Goal: Task Accomplishment & Management: Manage account settings

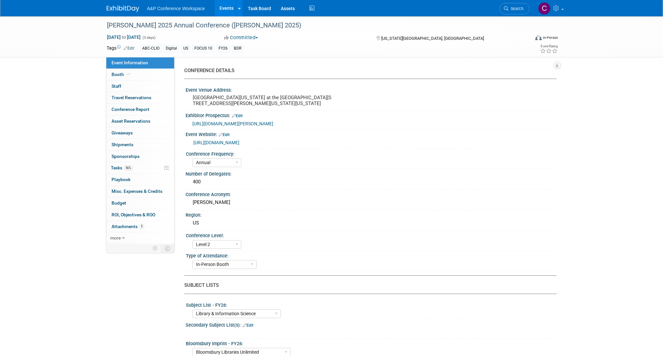
select select "Annual"
select select "Level 2"
select select "In-Person Booth"
select select "Library & Information Science"
select select "Bloomsbury Libraries Unlimited"
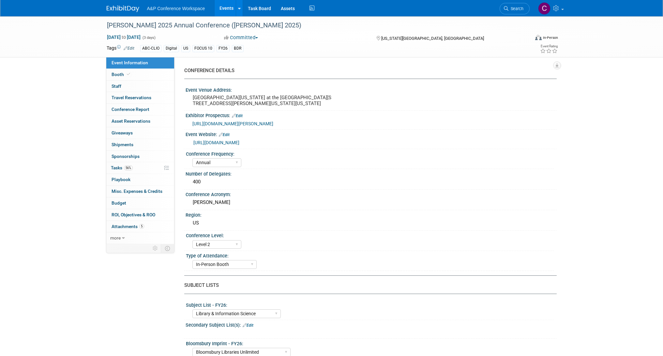
select select "[PERSON_NAME]"
select select "Brand/Subject Presence​"
click at [115, 169] on span "Tasks 56%" at bounding box center [122, 167] width 22 height 5
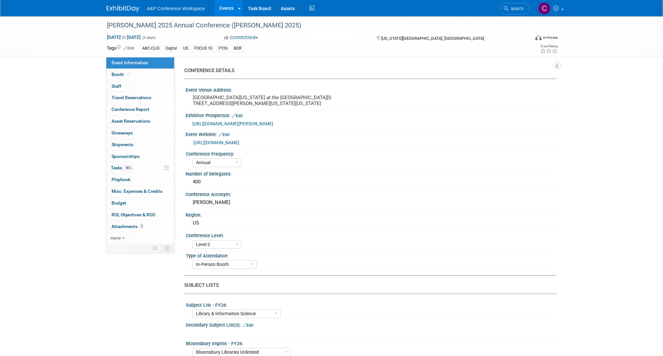
select select "Annual"
select select "Level 2"
select select "In-Person Booth"
select select "Library & Information Science"
select select "Bloomsbury Libraries Unlimited"
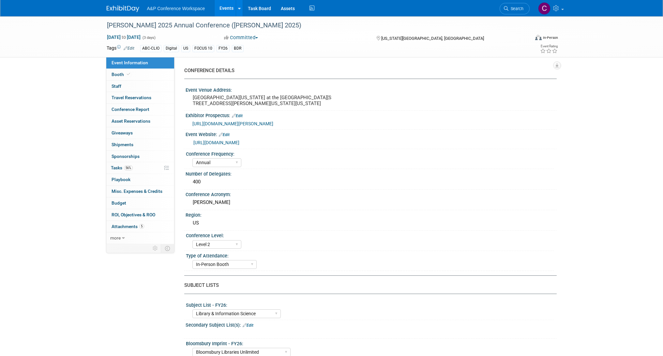
select select "[PERSON_NAME]"
select select "Brand/Subject Presence​"
click at [117, 167] on span "Tasks 56%" at bounding box center [122, 167] width 22 height 5
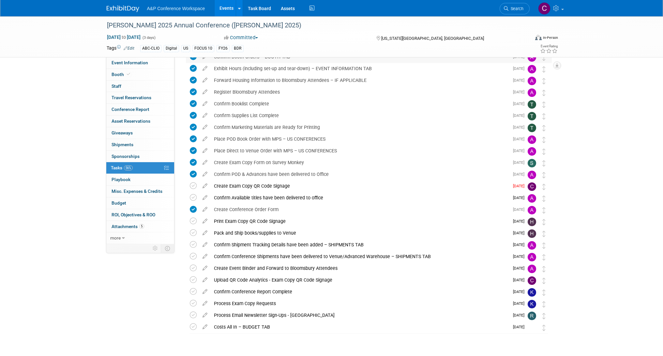
scroll to position [145, 0]
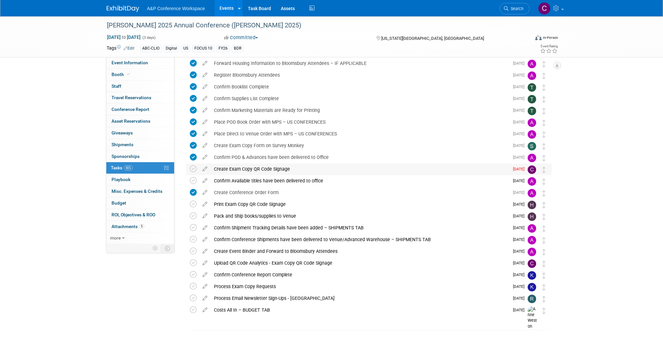
click at [215, 167] on div "Create Exam Copy QR Code Signage" at bounding box center [360, 168] width 298 height 11
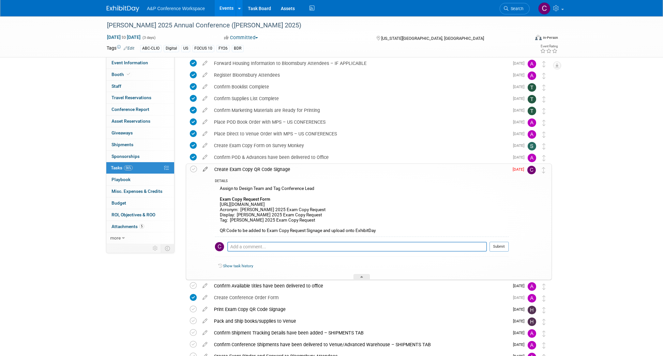
click at [207, 169] on icon at bounding box center [205, 168] width 11 height 8
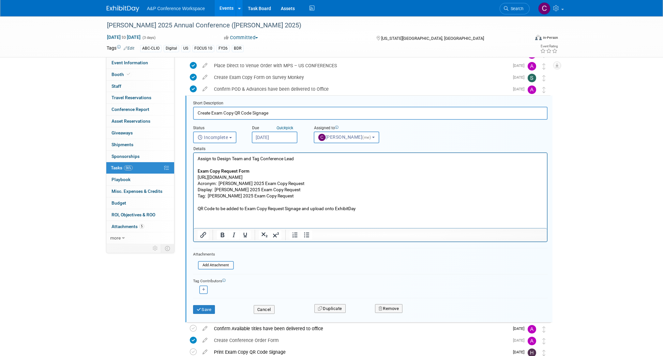
scroll to position [212, 0]
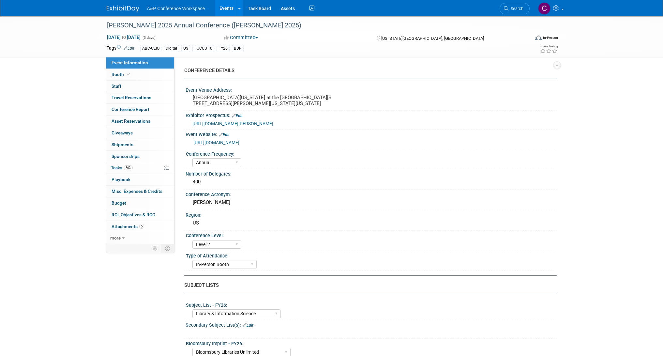
select select "Annual"
select select "Level 2"
select select "In-Person Booth"
select select "Library & Information Science"
select select "Bloomsbury Libraries Unlimited"
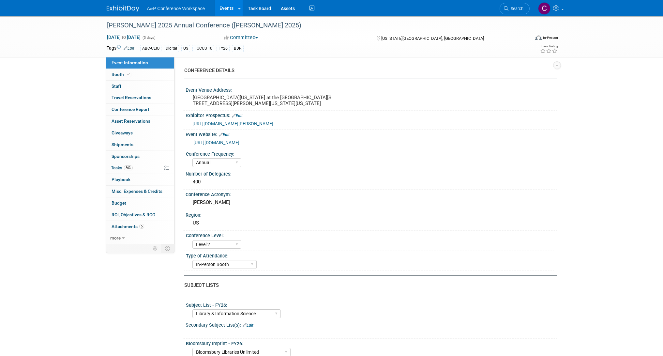
select select "[PERSON_NAME]"
select select "Brand/Subject Presence​"
select select "Annual"
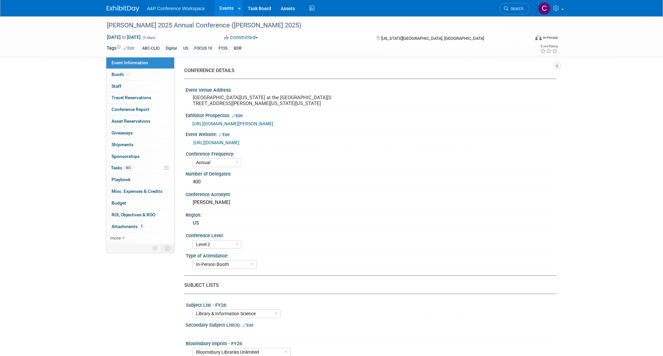
select select "Level 2"
select select "In-Person Booth"
select select "Library & Information Science"
select select "Bloomsbury Libraries Unlimited"
select select "[PERSON_NAME]"
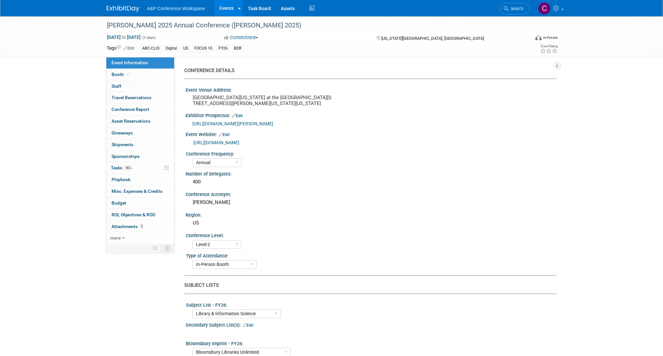
select select "[PERSON_NAME]"
select select "Brand/Subject Presence​"
click at [119, 168] on span "Tasks 56%" at bounding box center [122, 167] width 22 height 5
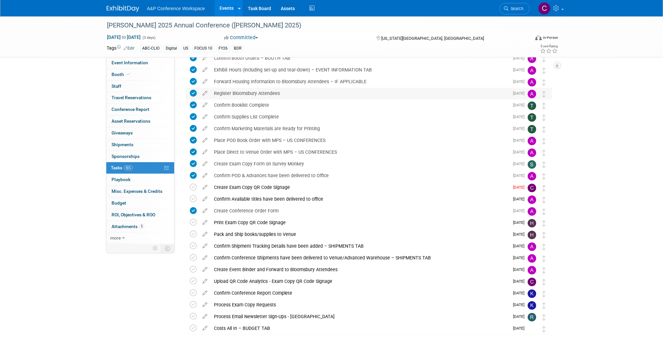
scroll to position [130, 0]
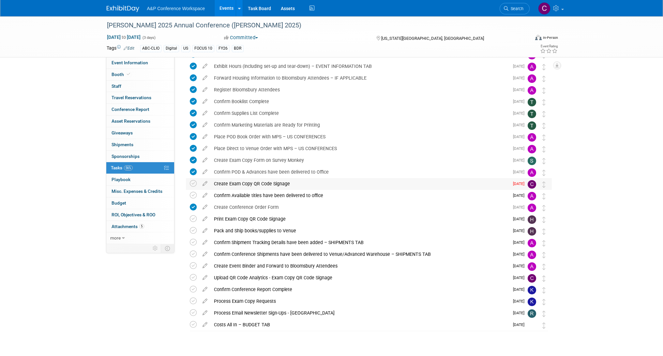
click at [259, 183] on div "Create Exam Copy QR Code Signage" at bounding box center [360, 183] width 298 height 11
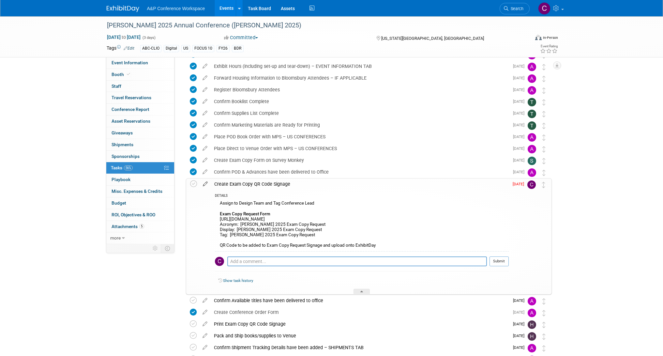
click at [206, 184] on icon at bounding box center [205, 182] width 11 height 8
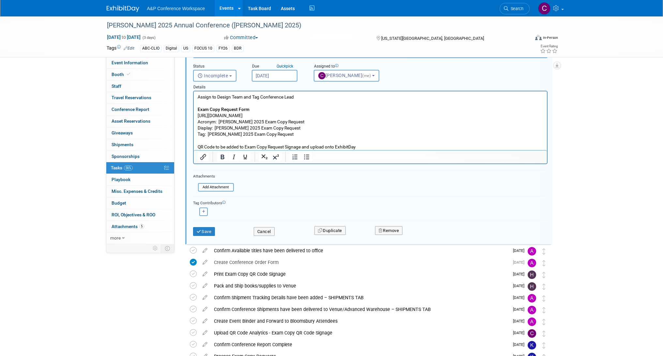
scroll to position [277, 0]
